Goal: Feedback & Contribution: Contribute content

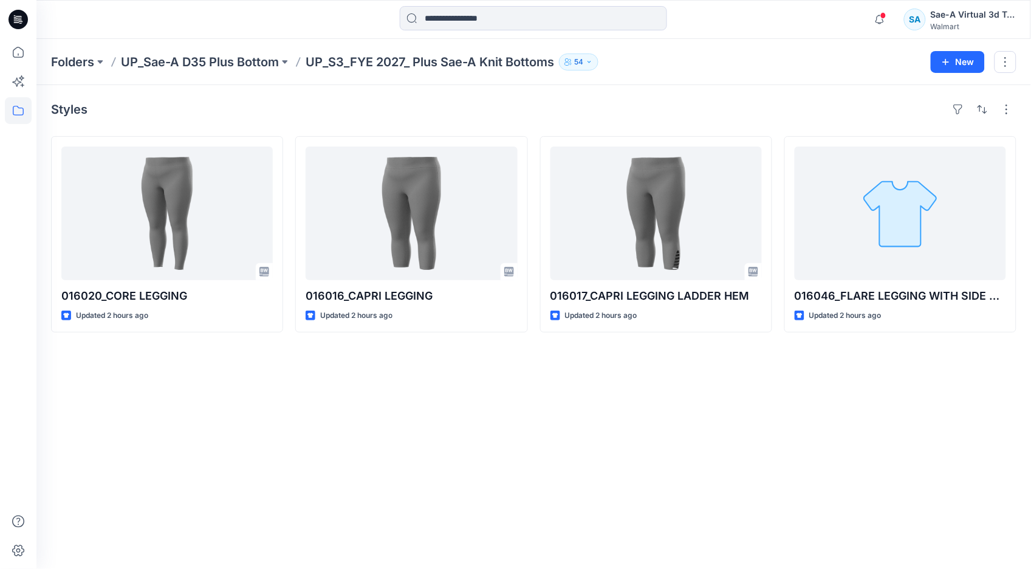
drag, startPoint x: 425, startPoint y: 426, endPoint x: 444, endPoint y: 412, distance: 23.8
click at [425, 426] on div "Styles 016020_CORE LEGGING Updated 2 hours ago 016016_CAPRI LEGGING Updated 2 h…" at bounding box center [533, 327] width 994 height 484
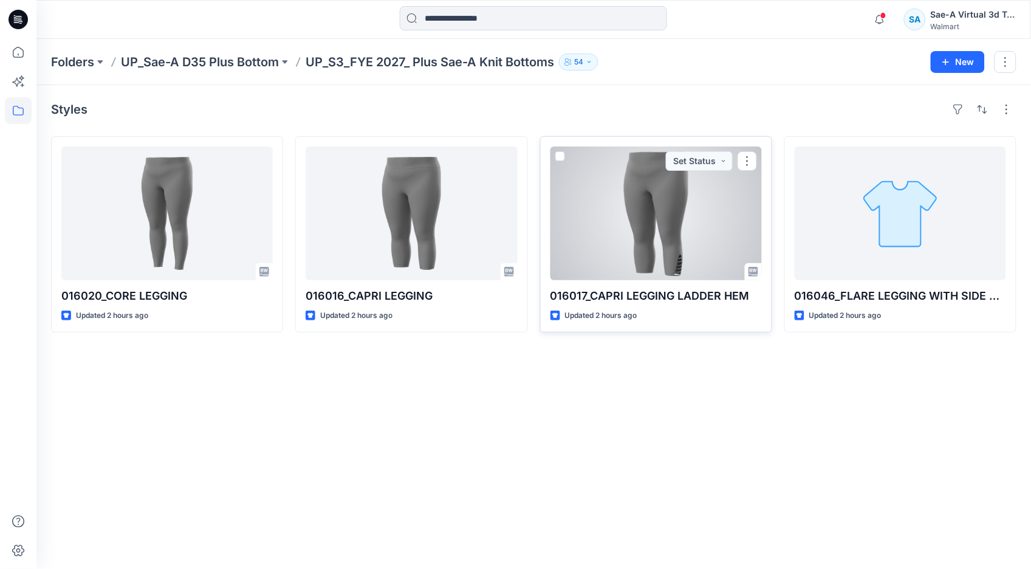
click at [658, 220] on div at bounding box center [655, 213] width 211 height 134
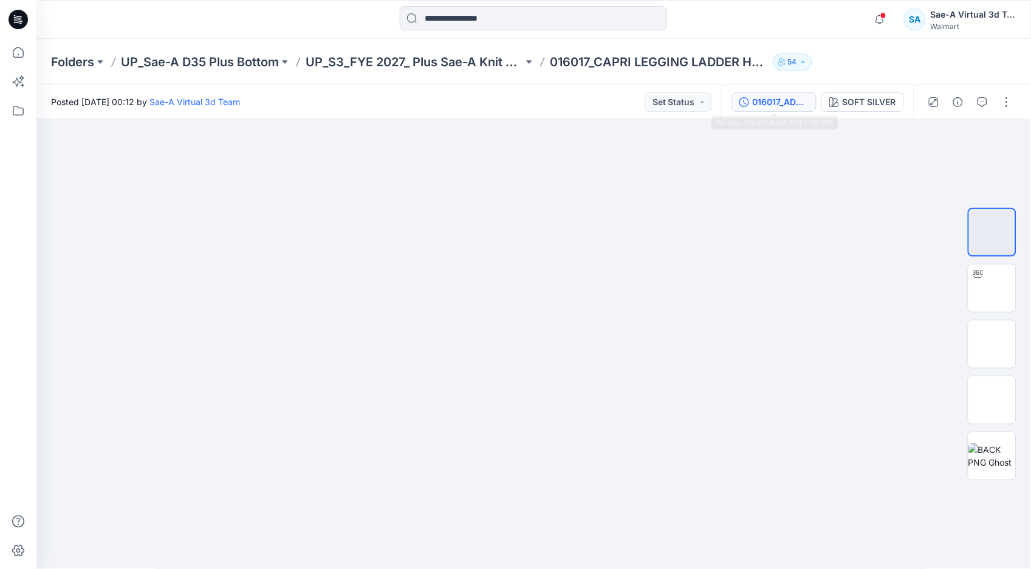
click at [755, 98] on div "016017_ADM_SOFT SILVER" at bounding box center [781, 101] width 56 height 13
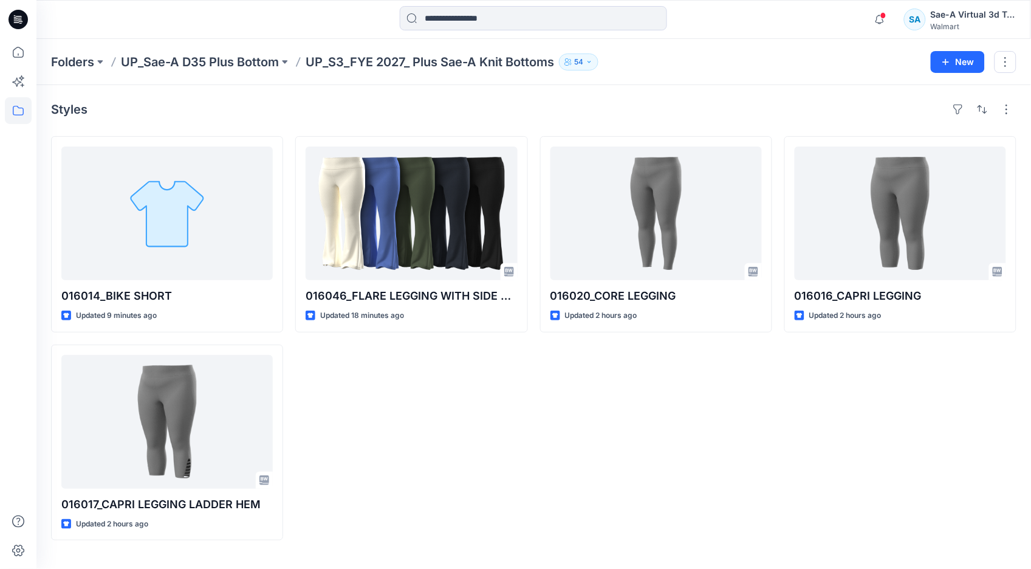
click at [106, 19] on div at bounding box center [160, 19] width 248 height 27
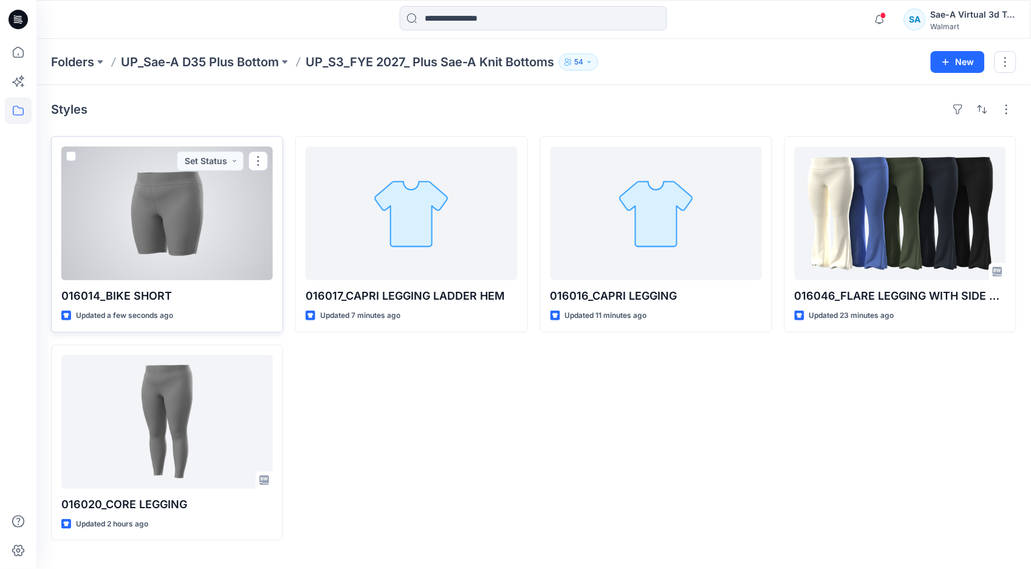
click at [143, 237] on div at bounding box center [166, 213] width 211 height 134
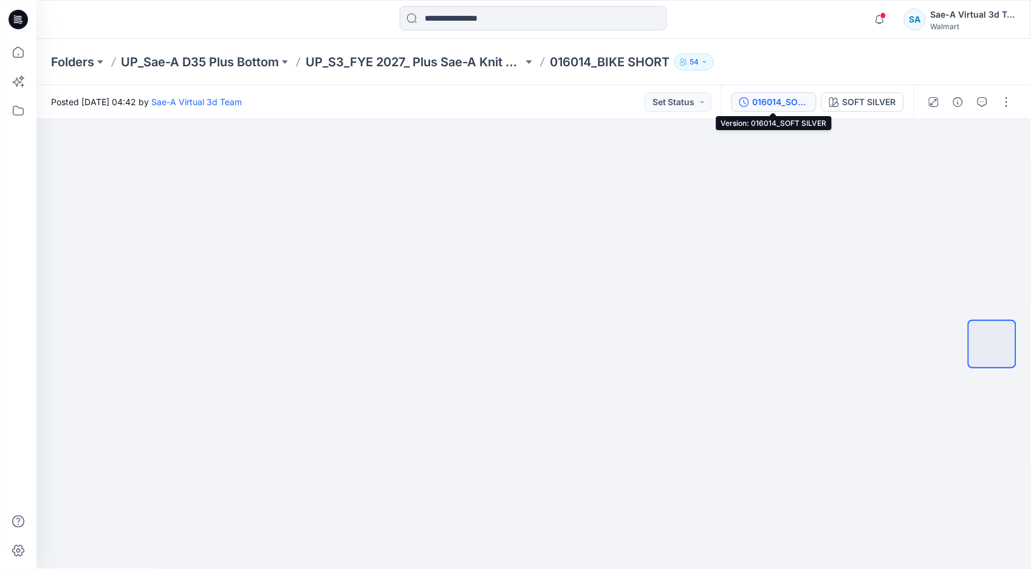
click at [767, 97] on div "016014_SOFT SILVER" at bounding box center [781, 101] width 56 height 13
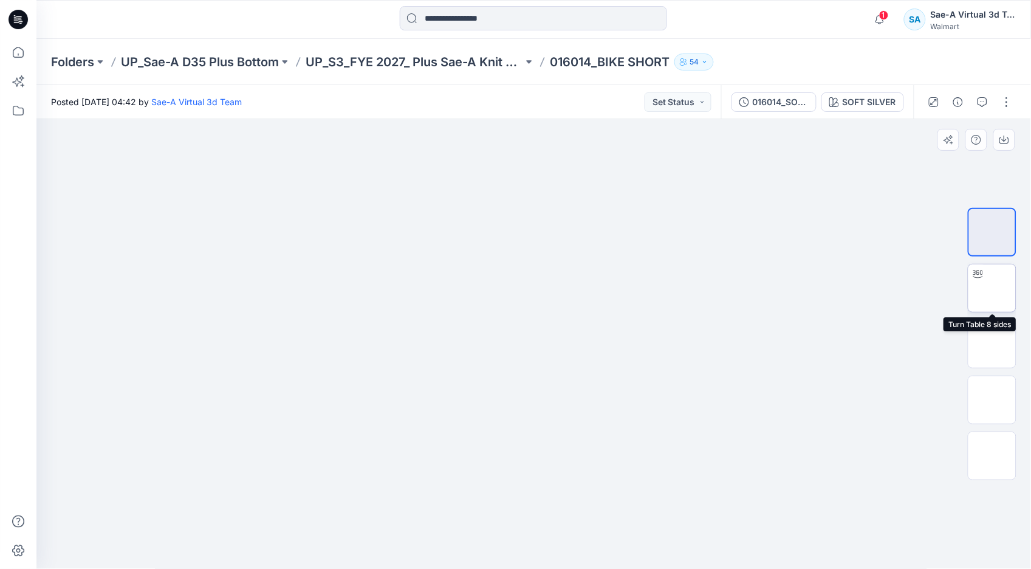
click at [992, 288] on img at bounding box center [992, 288] width 0 height 0
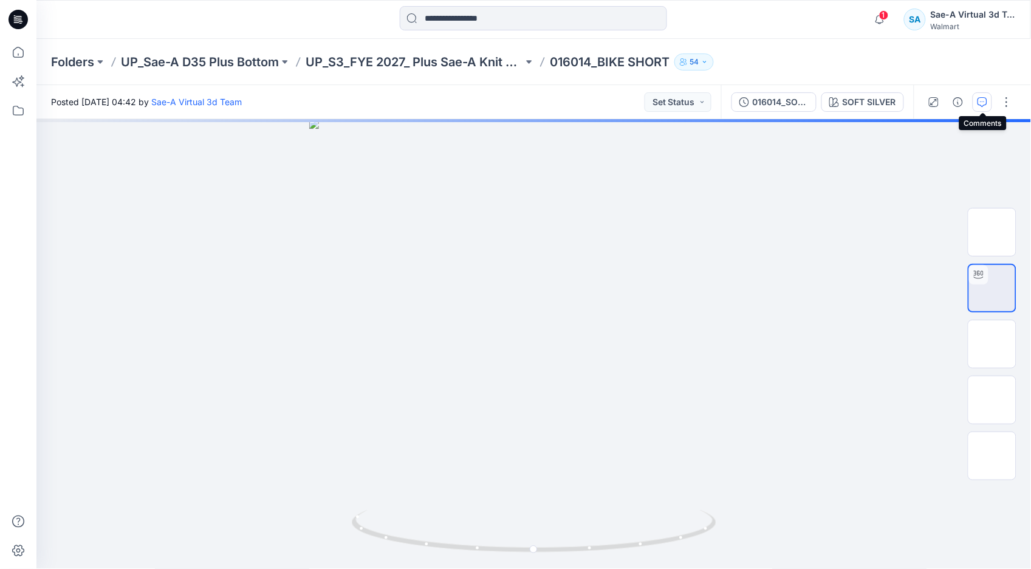
click at [981, 98] on icon "button" at bounding box center [982, 102] width 10 height 10
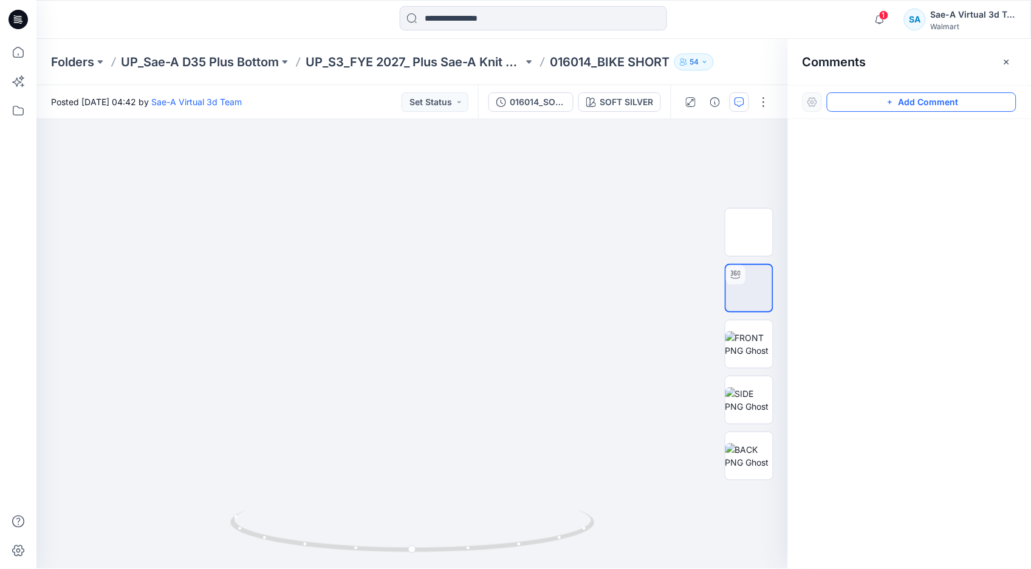
click at [937, 101] on button "Add Comment" at bounding box center [922, 101] width 190 height 19
click at [86, 203] on div "1" at bounding box center [411, 343] width 751 height 449
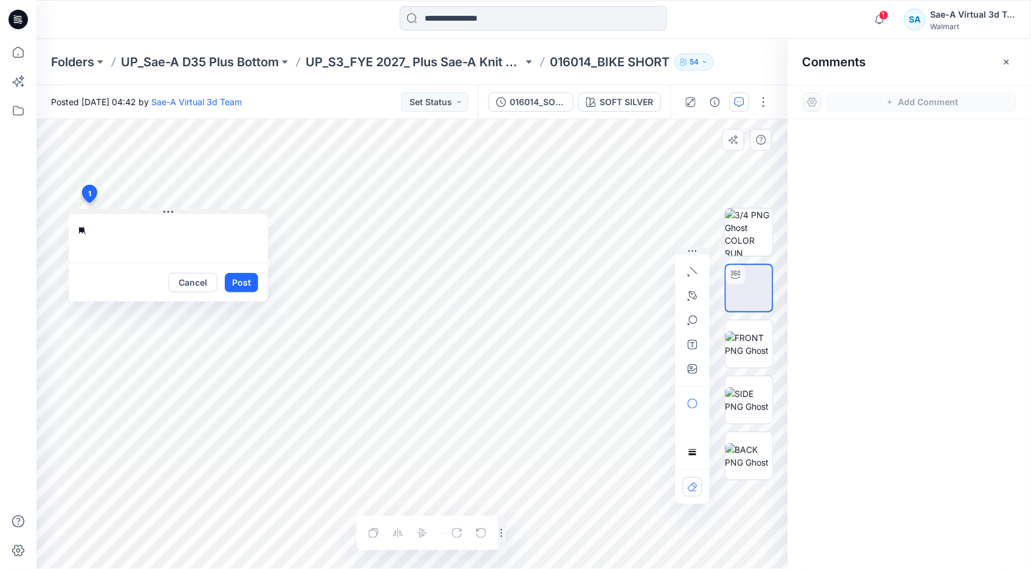
type textarea "*"
click at [217, 244] on textarea "**********" at bounding box center [168, 238] width 199 height 49
click at [122, 258] on textarea "**********" at bounding box center [168, 238] width 199 height 49
type textarea "**********"
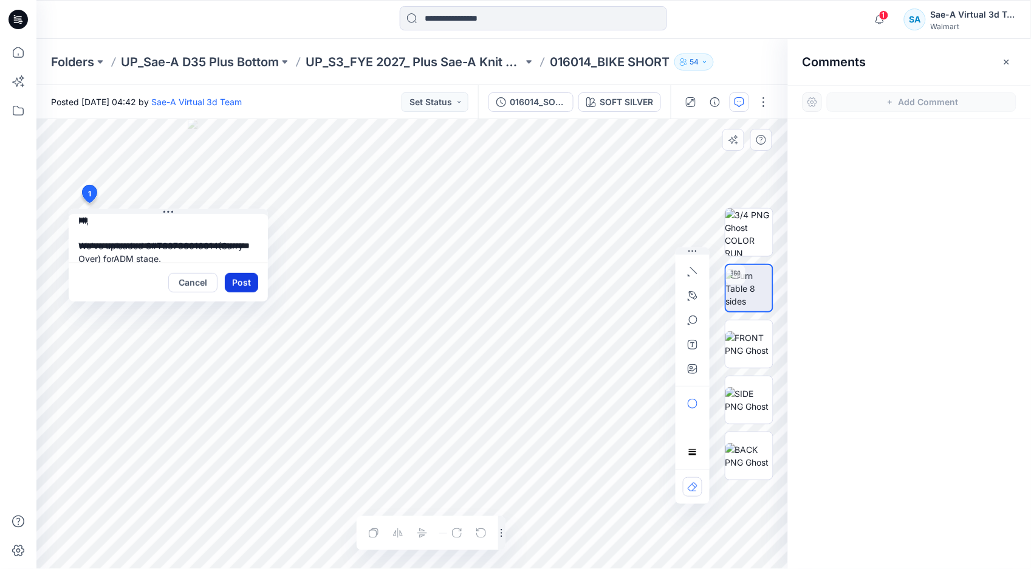
click at [247, 277] on button "Post" at bounding box center [241, 282] width 33 height 19
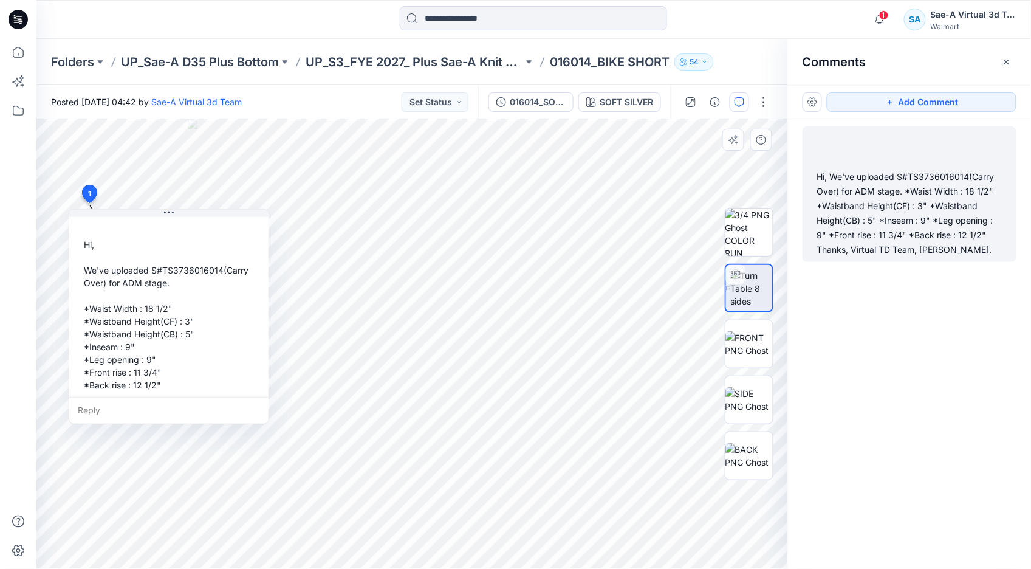
scroll to position [72, 0]
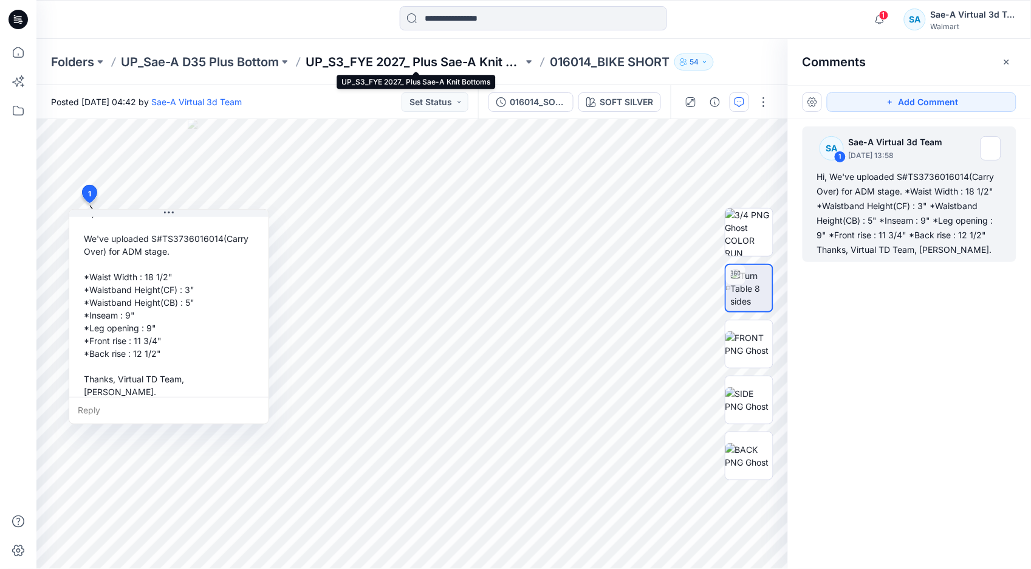
click at [434, 59] on p "UP_S3_FYE 2027_ Plus Sae-A Knit Bottoms" at bounding box center [414, 61] width 217 height 17
